Goal: Navigation & Orientation: Find specific page/section

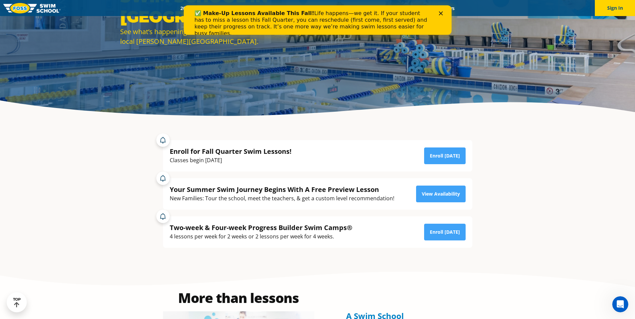
click at [443, 11] on div "Close" at bounding box center [442, 13] width 7 height 4
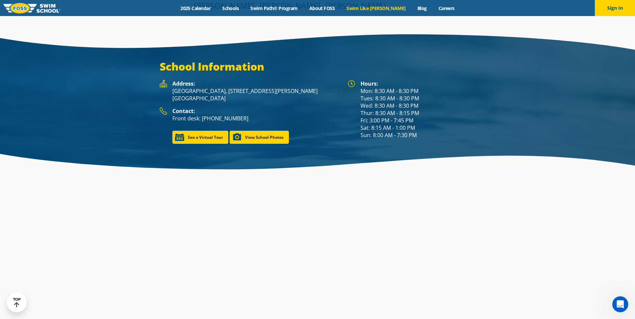
scroll to position [971, 0]
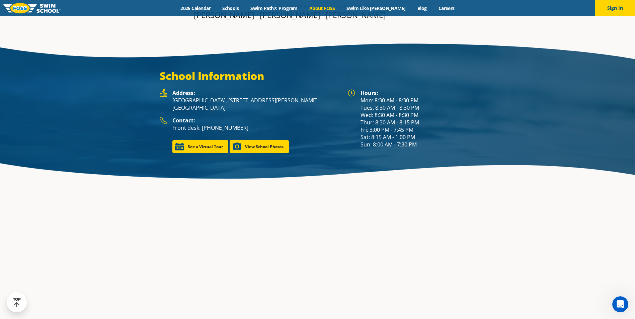
click at [340, 10] on link "About FOSS" at bounding box center [322, 8] width 38 height 6
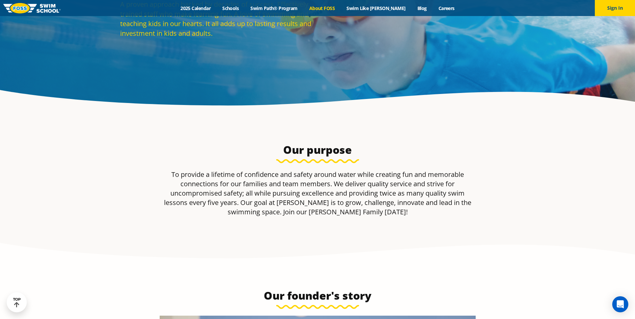
scroll to position [9, 0]
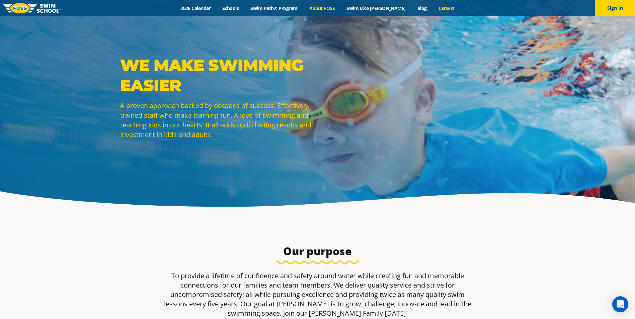
click at [438, 9] on link "Careers" at bounding box center [447, 8] width 28 height 6
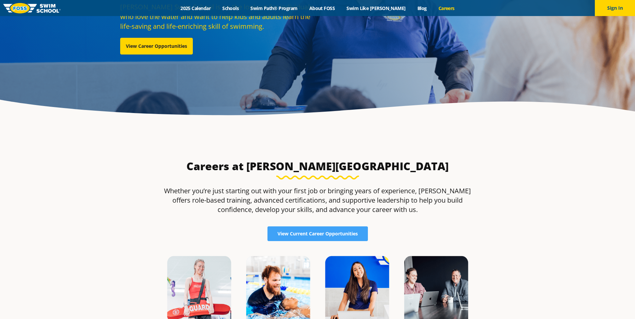
scroll to position [167, 0]
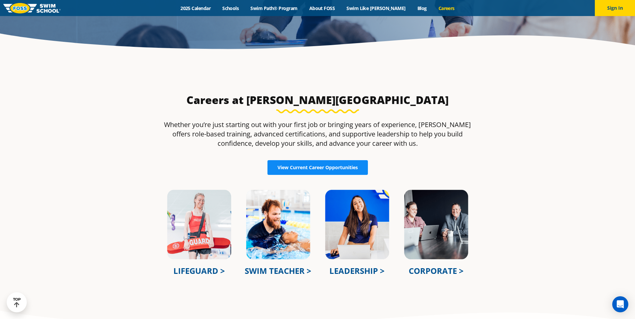
click at [312, 166] on span "View Current Career Opportunities" at bounding box center [318, 167] width 80 height 5
